Goal: Find specific page/section: Find specific page/section

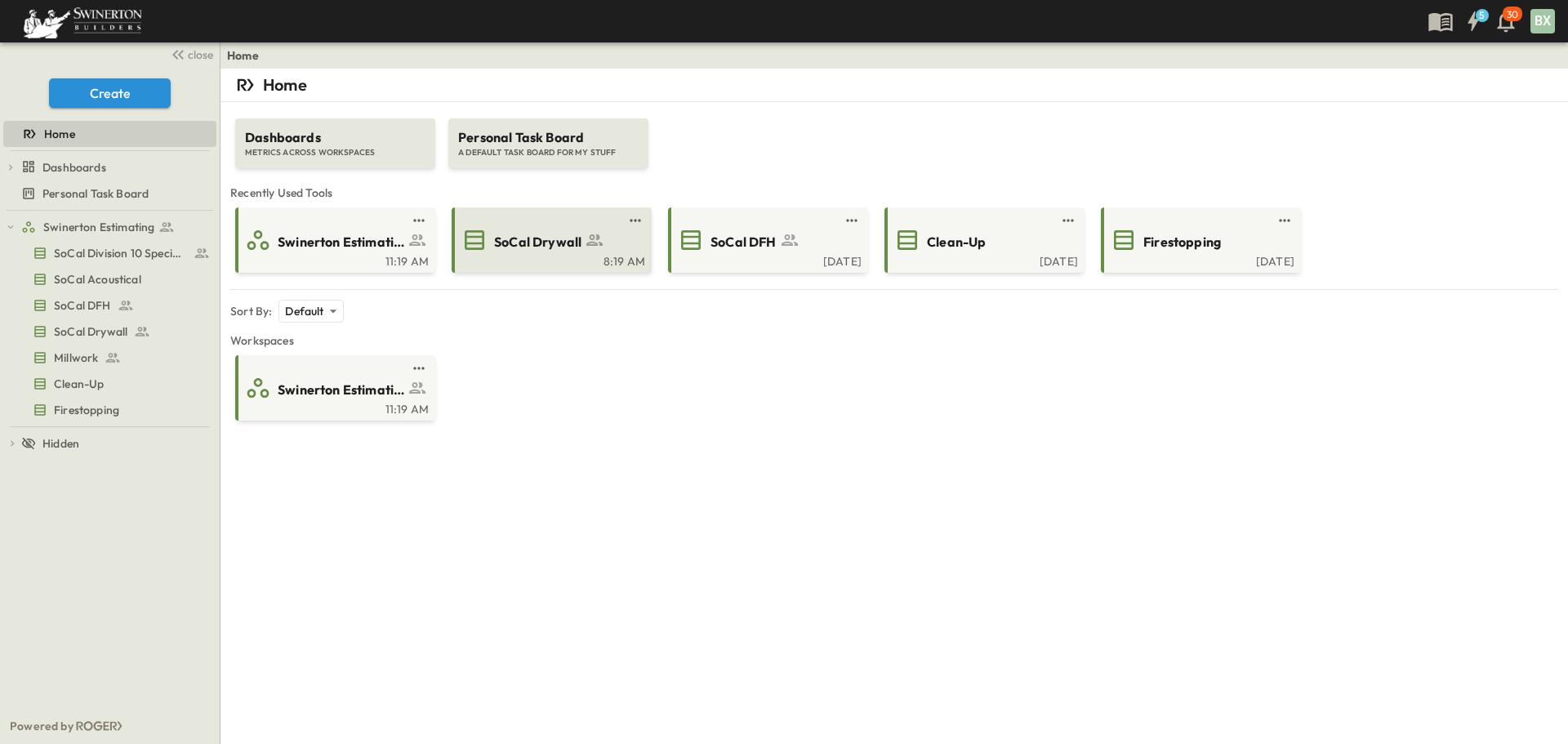
click at [547, 247] on span "SoCal Drywall" at bounding box center [538, 242] width 87 height 19
click at [572, 253] on div "Swinerton Estimating" at bounding box center [550, 240] width 177 height 27
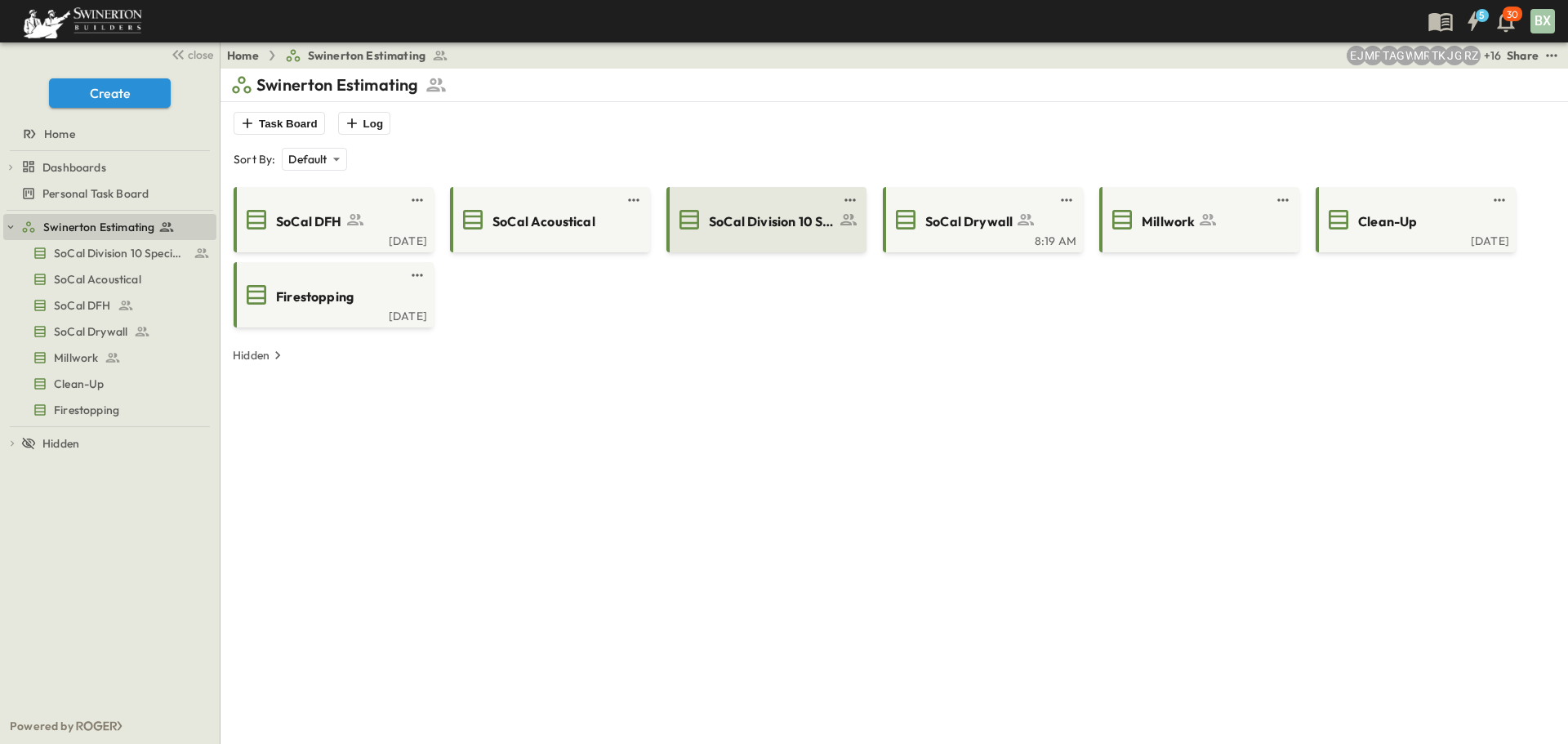
click at [778, 231] on div "SoCal Division 10 Specialties" at bounding box center [764, 220] width 177 height 27
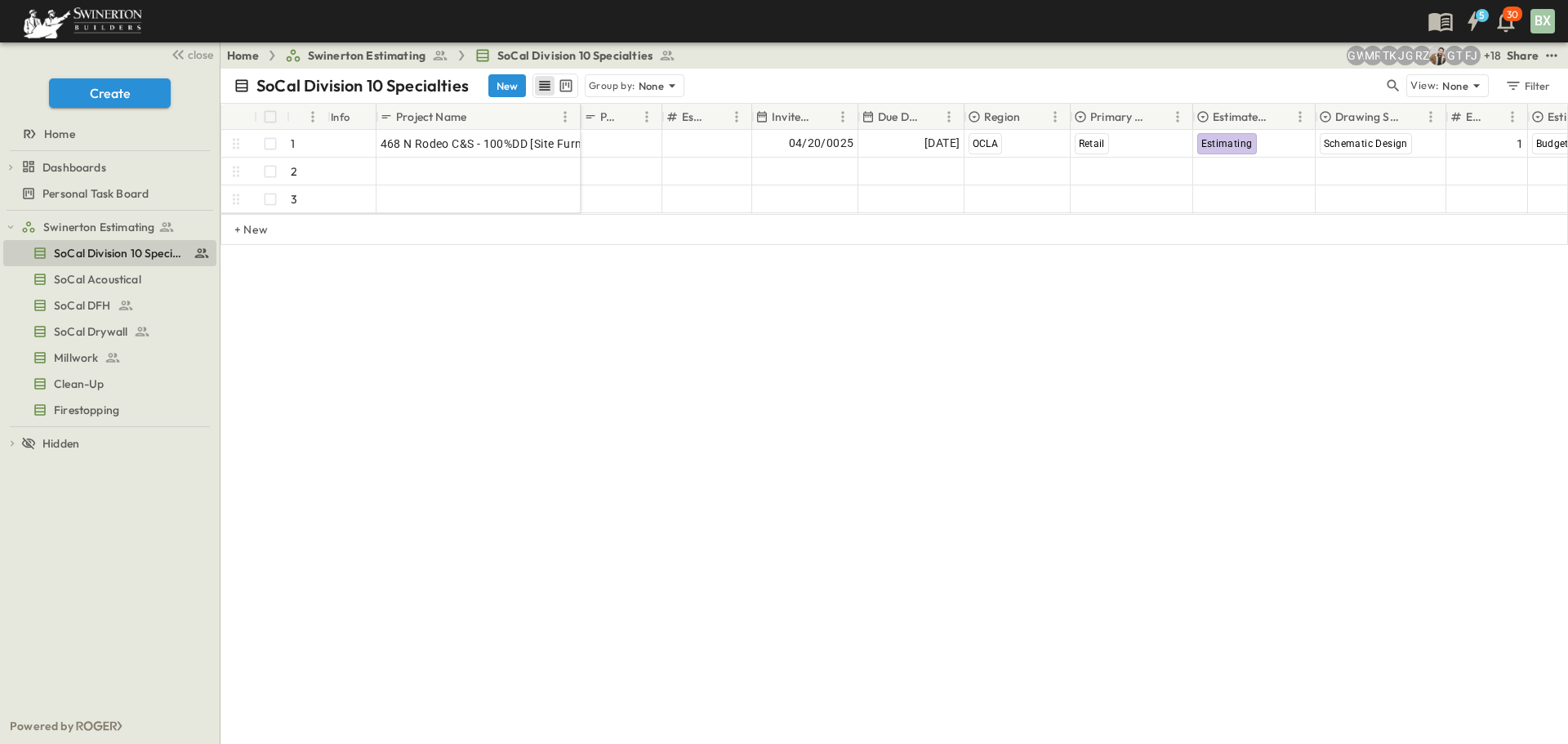
click at [360, 60] on span "Swinerton Estimating" at bounding box center [367, 55] width 118 height 16
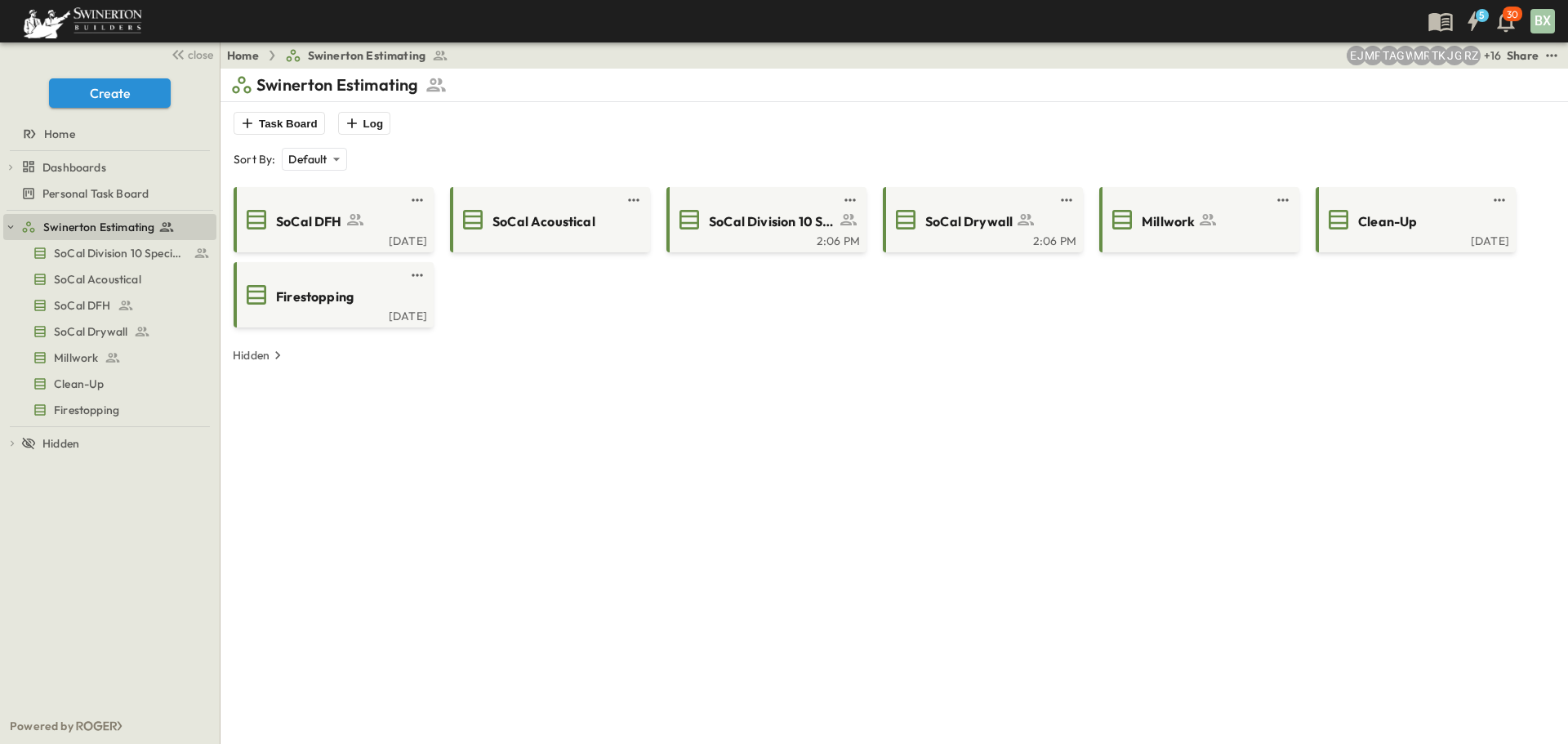
click at [646, 409] on div "Swinerton Estimating Task Board Log Sort By: Default ******** ​ SoCal DFH [DATE…" at bounding box center [894, 440] width 1327 height 744
click at [966, 244] on div "2:06 PM" at bounding box center [980, 239] width 191 height 13
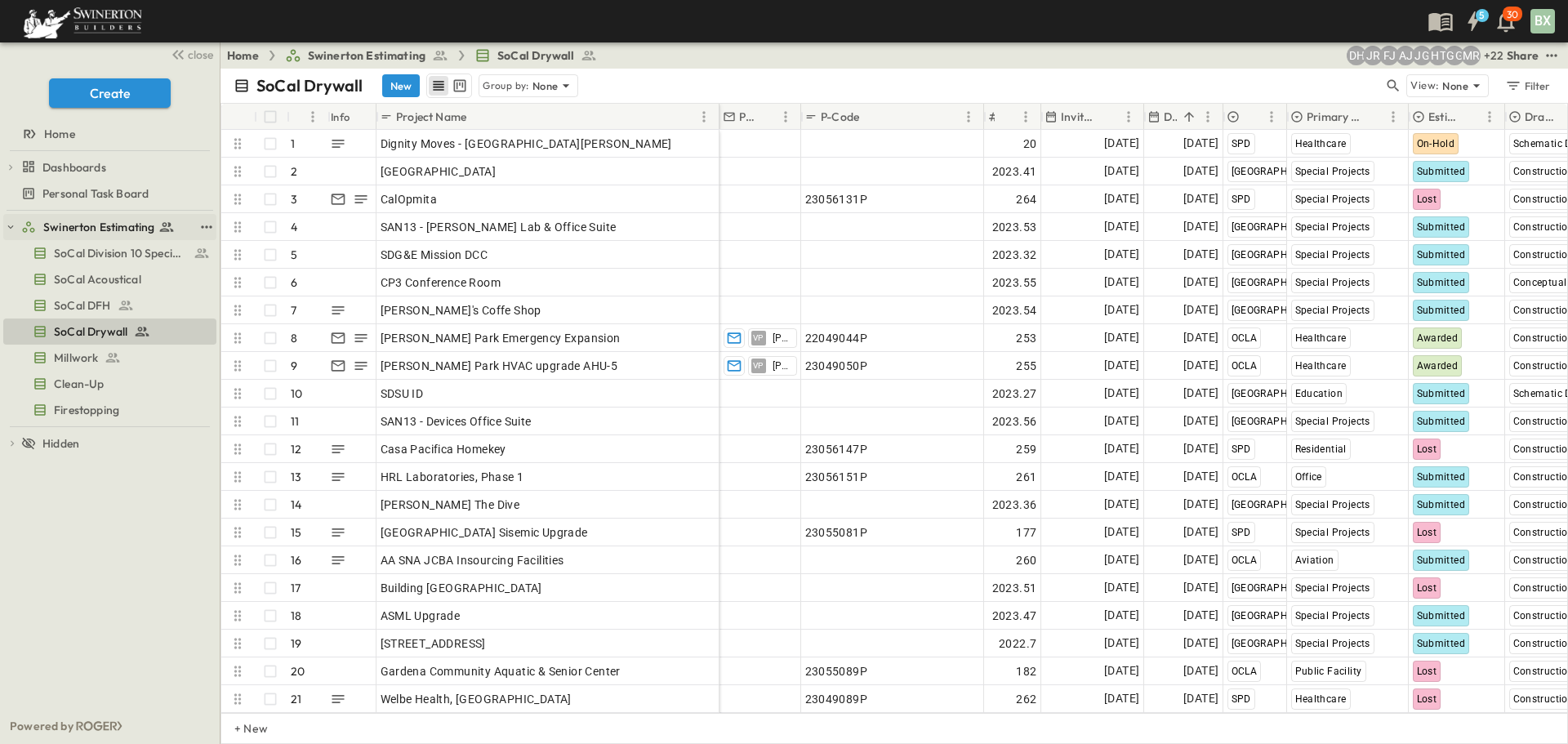
click at [112, 225] on span "Swinerton Estimating" at bounding box center [99, 227] width 111 height 16
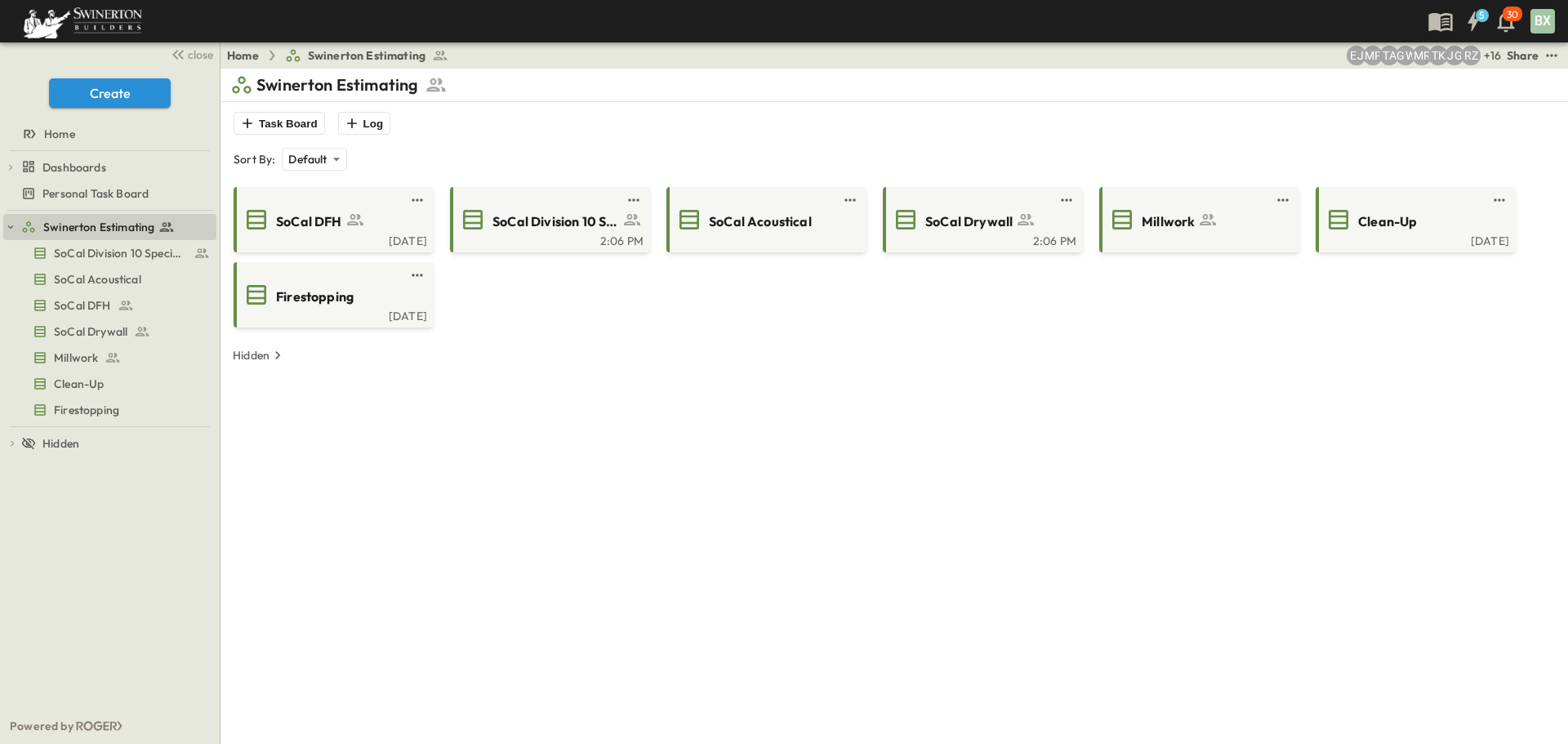
click at [244, 56] on link "Home" at bounding box center [243, 55] width 32 height 16
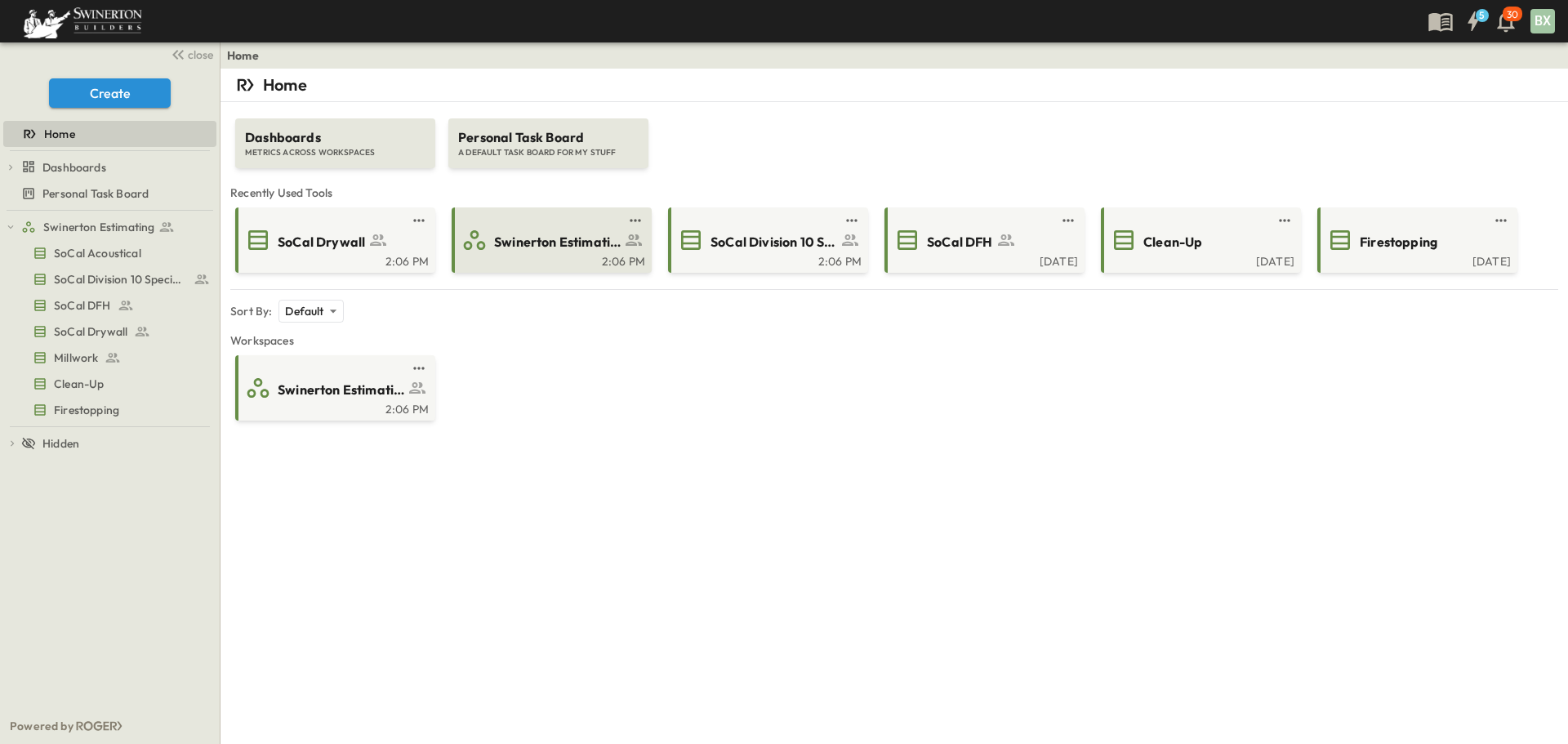
click at [560, 240] on span "Swinerton Estimating" at bounding box center [556, 242] width 126 height 19
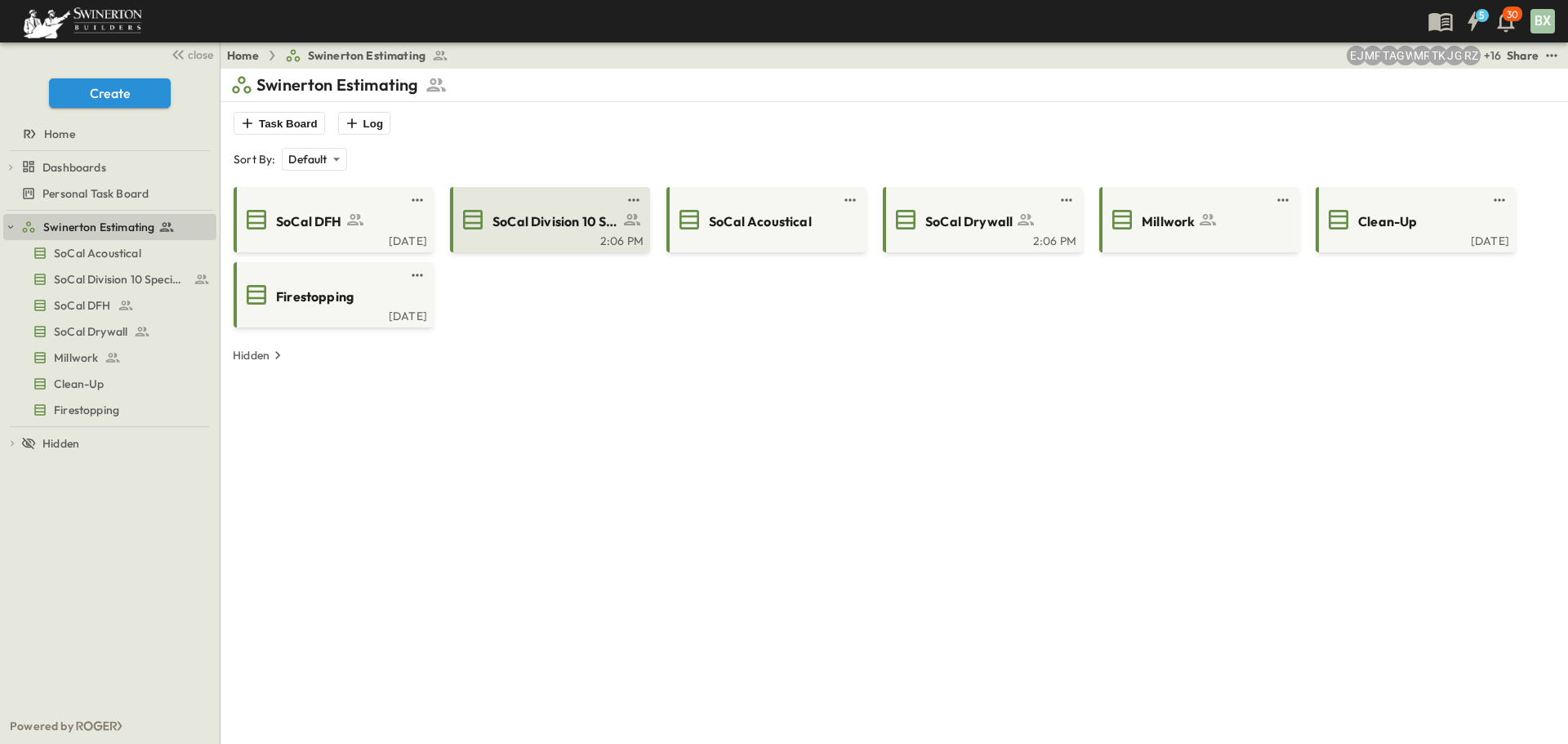
click at [558, 241] on div "2:06 PM" at bounding box center [548, 239] width 191 height 13
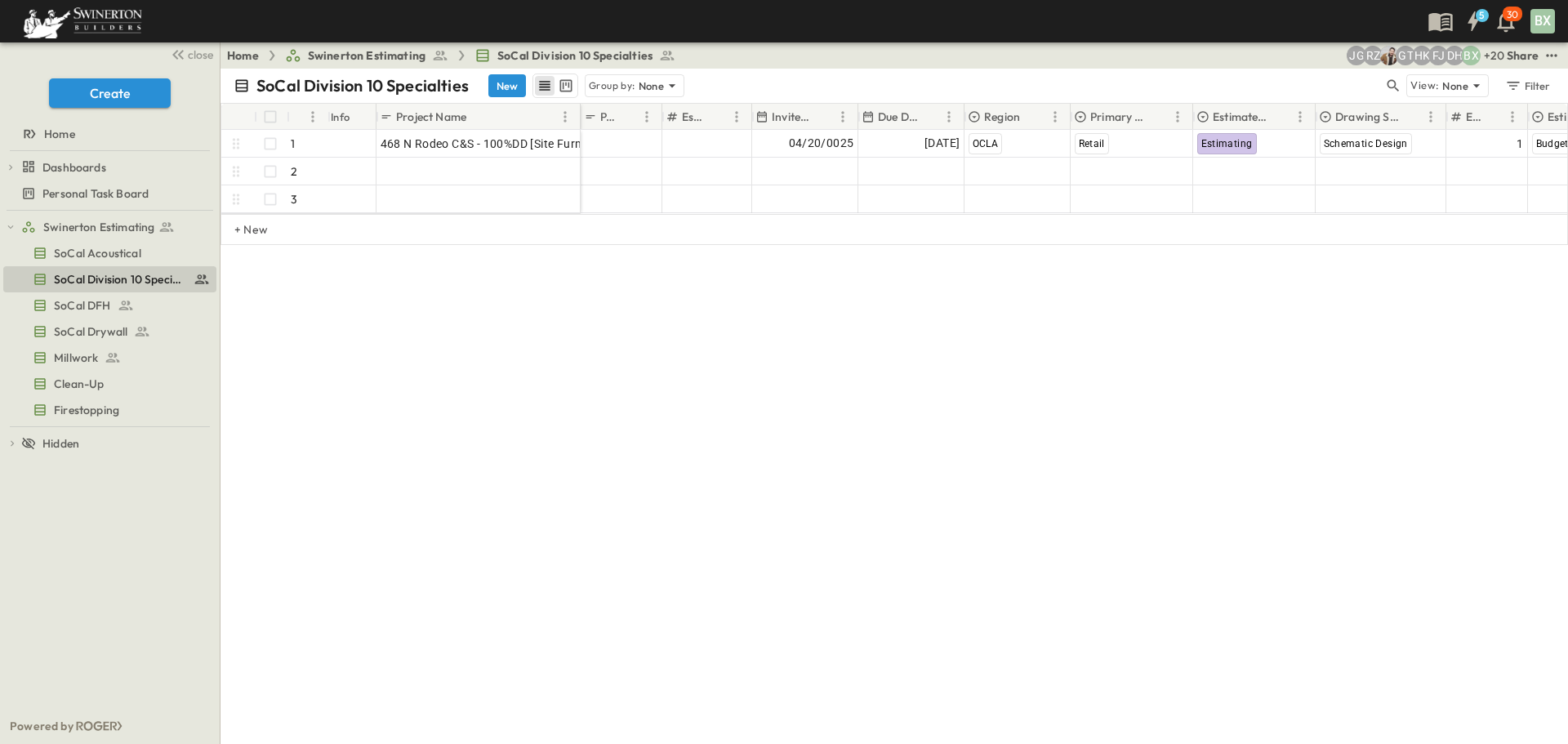
click at [613, 540] on div "SoCal Division 10 Specialties New Group by: None View: None Filter # Info Proje…" at bounding box center [894, 406] width 1347 height 675
